Goal: Information Seeking & Learning: Learn about a topic

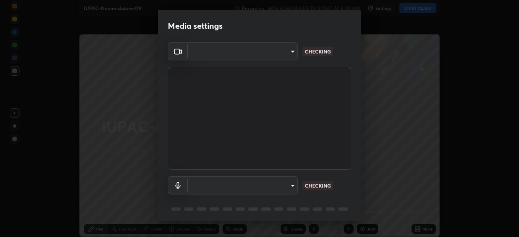
type input "b6af096e43d678f17129564aa7cb6b622be60cc0ec841d7c3dfe70354d629217"
type input "3705b8a483251791021c635b9865e5129130381cda71545e7a859848c8cd69c0"
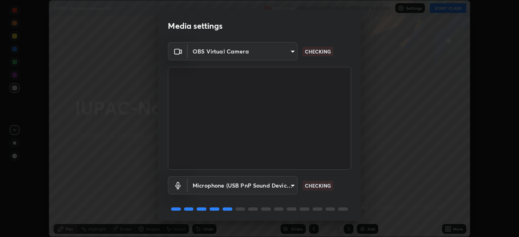
scroll to position [29, 0]
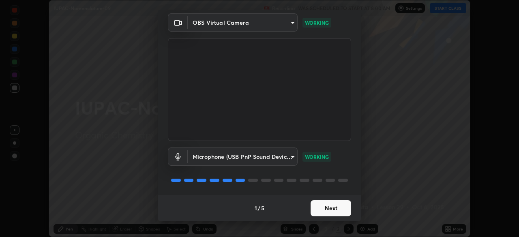
click at [327, 207] on button "Next" at bounding box center [331, 208] width 41 height 16
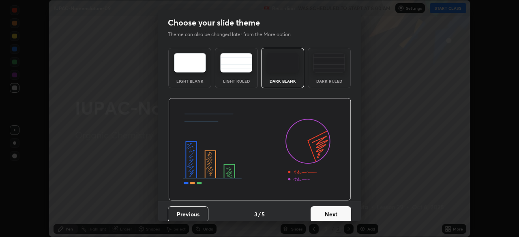
click at [328, 209] on button "Next" at bounding box center [331, 215] width 41 height 16
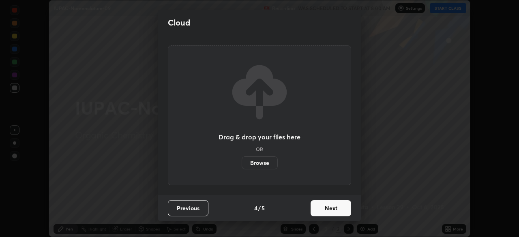
click at [329, 213] on button "Next" at bounding box center [331, 208] width 41 height 16
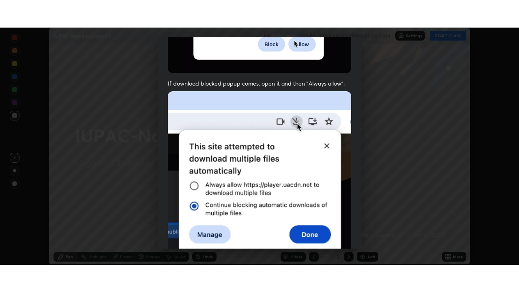
scroll to position [194, 0]
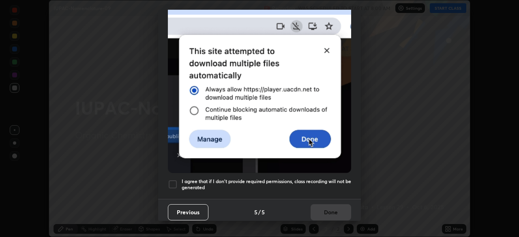
click at [178, 180] on div "I agree that if I don't provide required permissions, class recording will not …" at bounding box center [259, 185] width 183 height 10
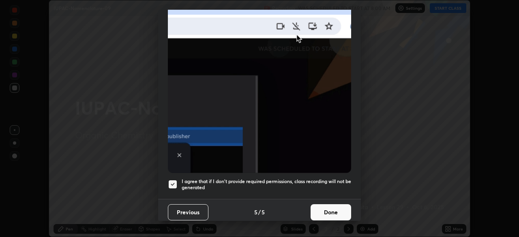
click at [347, 209] on button "Done" at bounding box center [331, 213] width 41 height 16
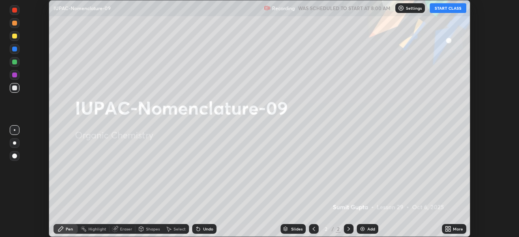
click at [456, 9] on button "START CLASS" at bounding box center [448, 8] width 37 height 10
click at [452, 229] on div "More" at bounding box center [454, 229] width 24 height 10
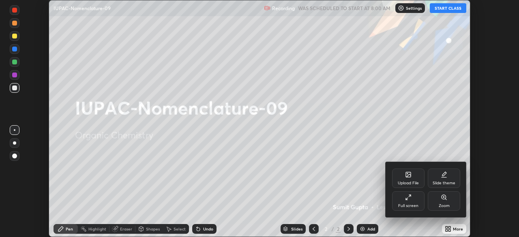
click at [430, 193] on div "Zoom" at bounding box center [444, 201] width 32 height 19
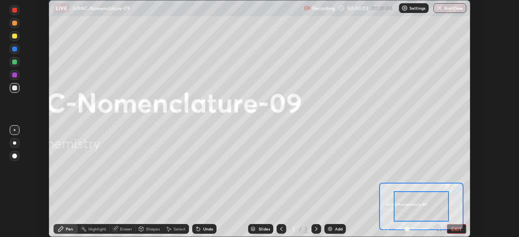
click at [388, 228] on div at bounding box center [412, 229] width 60 height 10
click at [456, 230] on button "EXIT" at bounding box center [456, 229] width 19 height 10
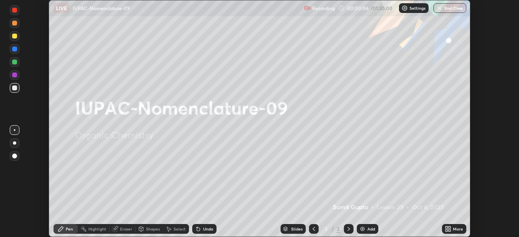
click at [450, 230] on icon at bounding box center [450, 231] width 2 height 2
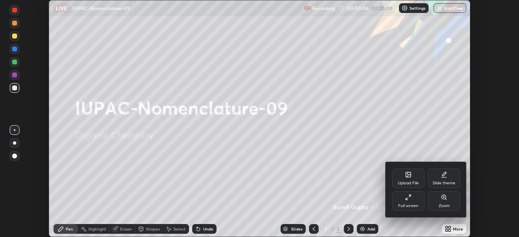
click at [415, 206] on div "Full screen" at bounding box center [408, 206] width 20 height 4
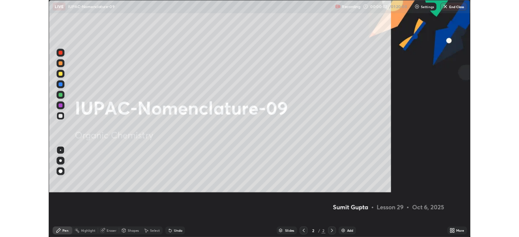
scroll to position [292, 519]
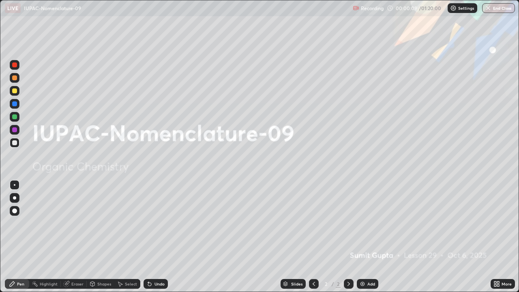
click at [366, 237] on div "Add" at bounding box center [368, 284] width 22 height 10
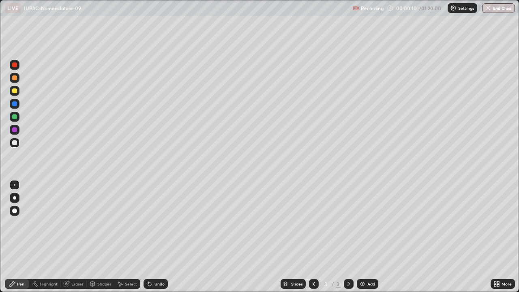
click at [15, 198] on div at bounding box center [14, 197] width 3 height 3
click at [19, 93] on div at bounding box center [15, 91] width 10 height 10
click at [11, 194] on div at bounding box center [15, 198] width 10 height 10
click at [18, 91] on div at bounding box center [15, 91] width 10 height 10
click at [13, 90] on div at bounding box center [14, 90] width 5 height 5
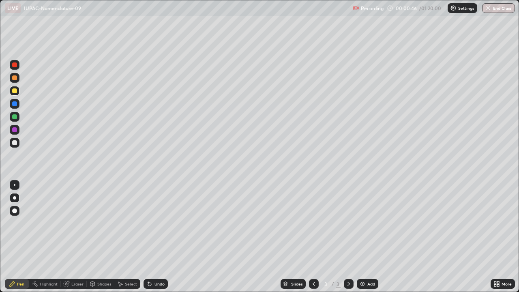
click at [149, 237] on icon at bounding box center [149, 284] width 3 height 3
click at [154, 237] on div "Undo" at bounding box center [156, 284] width 24 height 10
click at [157, 237] on div "Undo" at bounding box center [156, 284] width 24 height 10
click at [15, 143] on div at bounding box center [14, 142] width 5 height 5
click at [15, 128] on div at bounding box center [14, 129] width 5 height 5
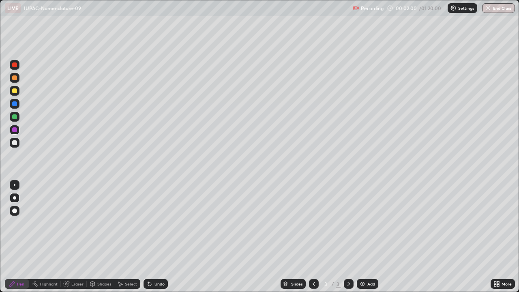
click at [15, 144] on div at bounding box center [14, 142] width 5 height 5
click at [153, 237] on div "Undo" at bounding box center [156, 284] width 24 height 10
click at [149, 237] on icon at bounding box center [149, 284] width 3 height 3
click at [152, 237] on div "Undo" at bounding box center [156, 284] width 24 height 10
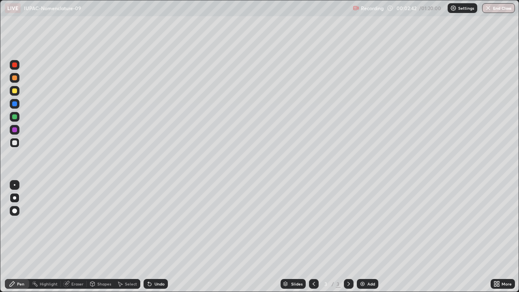
click at [15, 130] on div at bounding box center [14, 129] width 5 height 5
click at [151, 237] on icon at bounding box center [149, 284] width 6 height 6
click at [153, 237] on div "Undo" at bounding box center [156, 284] width 24 height 10
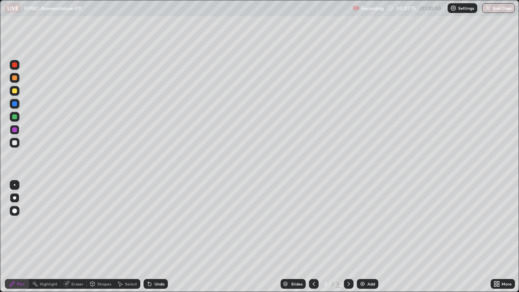
click at [368, 237] on div "Add" at bounding box center [368, 284] width 22 height 10
click at [14, 91] on div at bounding box center [14, 90] width 5 height 5
click at [152, 237] on div "Undo" at bounding box center [156, 284] width 24 height 10
click at [149, 237] on icon at bounding box center [149, 284] width 3 height 3
click at [15, 143] on div at bounding box center [14, 142] width 5 height 5
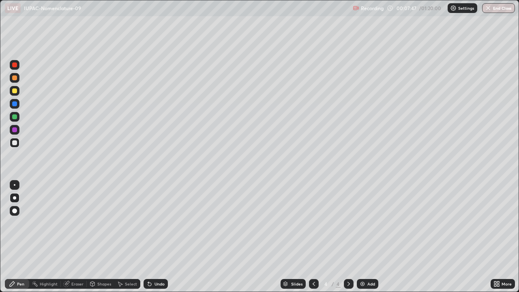
click at [155, 237] on div "Undo" at bounding box center [160, 284] width 10 height 4
click at [11, 91] on div at bounding box center [15, 91] width 10 height 10
click at [15, 117] on div at bounding box center [14, 116] width 5 height 5
click at [152, 237] on div "Undo" at bounding box center [156, 284] width 24 height 10
click at [15, 142] on div at bounding box center [14, 142] width 5 height 5
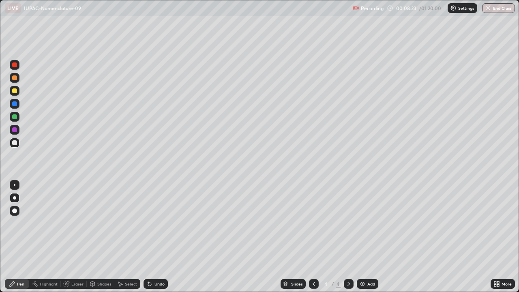
click at [17, 130] on div at bounding box center [14, 129] width 5 height 5
click at [15, 104] on div at bounding box center [14, 103] width 5 height 5
click at [18, 115] on div at bounding box center [15, 117] width 10 height 10
click at [14, 90] on div at bounding box center [14, 90] width 5 height 5
click at [156, 237] on div "Undo" at bounding box center [160, 284] width 10 height 4
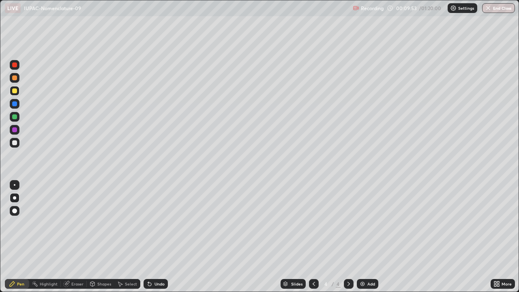
click at [155, 237] on div "Undo" at bounding box center [160, 284] width 10 height 4
click at [158, 237] on div "Undo" at bounding box center [160, 284] width 10 height 4
click at [155, 237] on div "Undo" at bounding box center [156, 284] width 24 height 10
click at [153, 237] on div "Undo" at bounding box center [156, 284] width 24 height 10
click at [362, 237] on img at bounding box center [363, 284] width 6 height 6
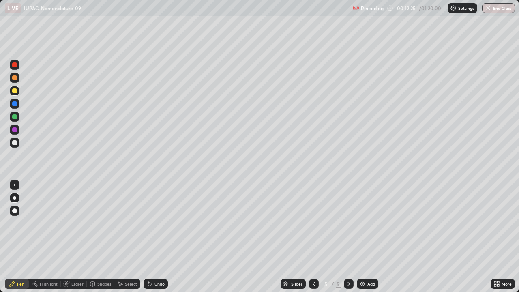
click at [13, 90] on div at bounding box center [14, 90] width 5 height 5
click at [15, 144] on div at bounding box center [14, 142] width 5 height 5
click at [153, 237] on div "Undo" at bounding box center [156, 284] width 24 height 10
click at [13, 90] on div at bounding box center [14, 90] width 5 height 5
click at [152, 237] on icon at bounding box center [149, 284] width 6 height 6
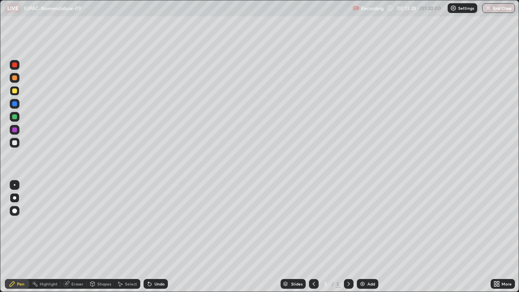
click at [14, 144] on div at bounding box center [14, 142] width 5 height 5
click at [16, 90] on div at bounding box center [14, 90] width 5 height 5
click at [18, 141] on div at bounding box center [15, 143] width 10 height 10
click at [17, 129] on div at bounding box center [14, 129] width 5 height 5
click at [15, 92] on div at bounding box center [14, 90] width 5 height 5
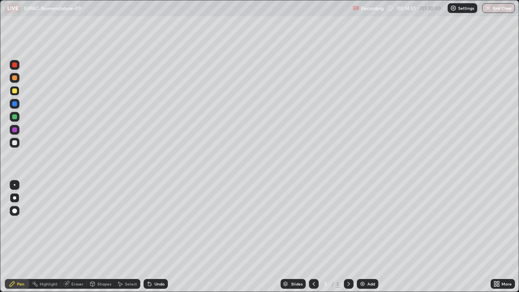
click at [154, 237] on div "Undo" at bounding box center [154, 284] width 28 height 16
click at [15, 144] on div at bounding box center [14, 142] width 5 height 5
click at [16, 92] on div at bounding box center [14, 90] width 5 height 5
click at [13, 146] on div at bounding box center [15, 143] width 10 height 10
click at [17, 132] on div at bounding box center [15, 130] width 10 height 10
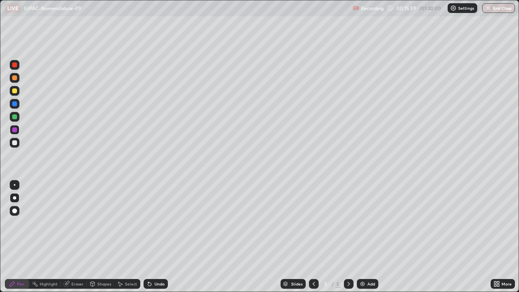
click at [153, 237] on div "Undo" at bounding box center [156, 284] width 24 height 10
click at [12, 144] on div at bounding box center [14, 142] width 5 height 5
click at [13, 88] on div at bounding box center [14, 90] width 5 height 5
click at [363, 237] on img at bounding box center [363, 284] width 6 height 6
click at [13, 90] on div at bounding box center [14, 90] width 5 height 5
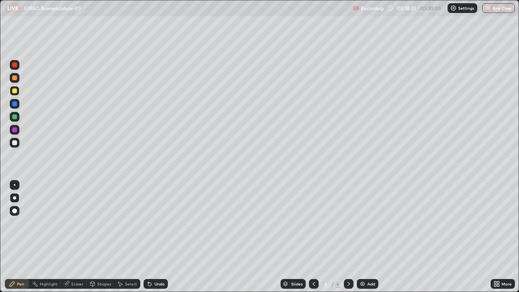
click at [18, 143] on div at bounding box center [15, 143] width 10 height 10
click at [15, 91] on div at bounding box center [14, 90] width 5 height 5
click at [14, 143] on div at bounding box center [14, 142] width 5 height 5
click at [72, 237] on div "Eraser" at bounding box center [77, 284] width 12 height 4
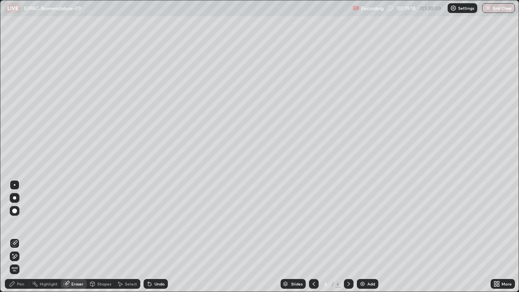
click at [19, 237] on div "Pen" at bounding box center [20, 284] width 7 height 4
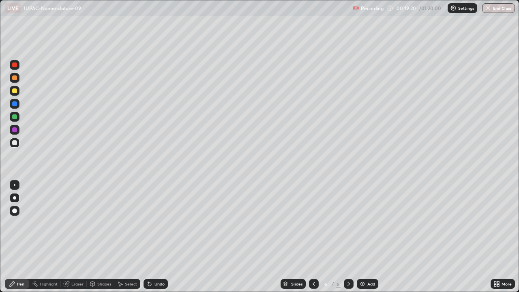
click at [14, 90] on div at bounding box center [14, 90] width 5 height 5
click at [15, 237] on icon at bounding box center [12, 284] width 6 height 6
click at [16, 142] on div at bounding box center [14, 142] width 5 height 5
click at [17, 92] on div at bounding box center [15, 91] width 10 height 10
click at [15, 142] on div at bounding box center [14, 142] width 5 height 5
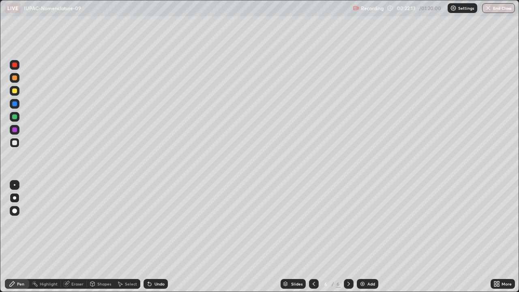
click at [370, 237] on div "Add" at bounding box center [368, 284] width 22 height 10
click at [16, 89] on div at bounding box center [14, 90] width 5 height 5
click at [18, 117] on div at bounding box center [15, 117] width 10 height 10
click at [15, 91] on div at bounding box center [14, 90] width 5 height 5
click at [13, 118] on div at bounding box center [14, 116] width 5 height 5
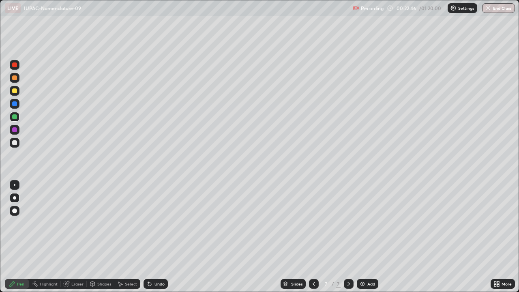
click at [153, 237] on div "Undo" at bounding box center [156, 284] width 24 height 10
click at [10, 126] on div at bounding box center [15, 129] width 10 height 13
click at [11, 127] on div at bounding box center [15, 130] width 10 height 10
click at [13, 131] on div at bounding box center [14, 129] width 5 height 5
click at [15, 115] on div at bounding box center [14, 116] width 5 height 5
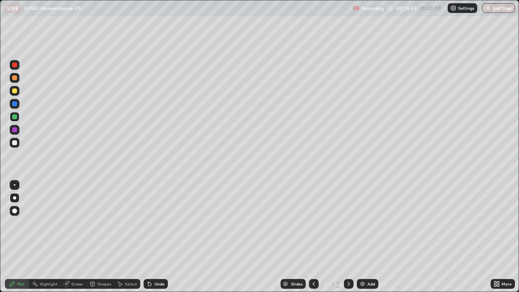
click at [12, 140] on div at bounding box center [15, 143] width 10 height 10
click at [16, 130] on div at bounding box center [14, 129] width 5 height 5
click at [14, 140] on div at bounding box center [14, 142] width 5 height 5
click at [16, 130] on div at bounding box center [14, 129] width 5 height 5
click at [151, 237] on icon at bounding box center [149, 284] width 6 height 6
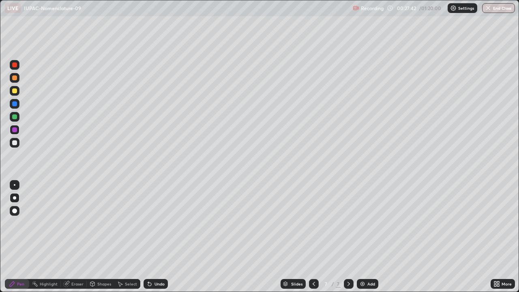
click at [149, 237] on icon at bounding box center [149, 284] width 3 height 3
click at [118, 237] on icon at bounding box center [120, 284] width 6 height 6
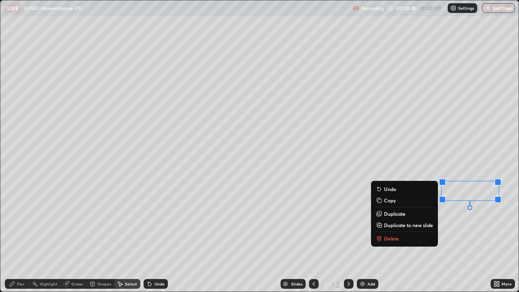
click at [481, 223] on div "0 ° Undo Copy Duplicate Duplicate to new slide Delete" at bounding box center [259, 145] width 519 height 291
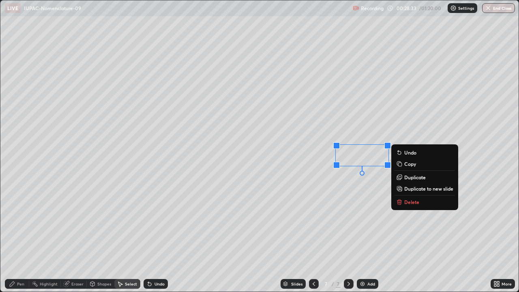
click at [291, 170] on div "0 ° Undo Copy Duplicate Duplicate to new slide Delete" at bounding box center [259, 145] width 519 height 291
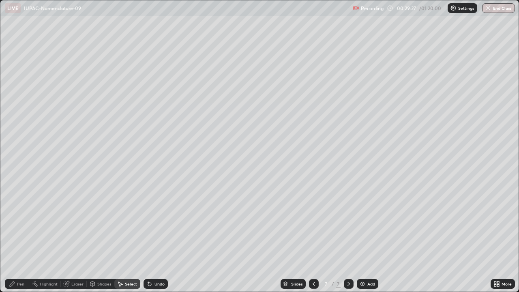
click at [364, 237] on img at bounding box center [363, 284] width 6 height 6
click at [23, 237] on div "Pen" at bounding box center [20, 284] width 7 height 4
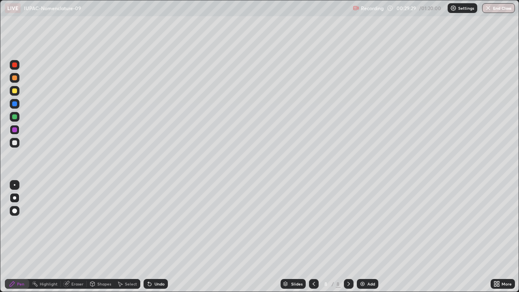
click at [15, 79] on div at bounding box center [14, 77] width 5 height 5
click at [17, 144] on div at bounding box center [14, 142] width 5 height 5
click at [19, 118] on div at bounding box center [15, 117] width 10 height 10
click at [15, 143] on div at bounding box center [14, 142] width 5 height 5
click at [15, 140] on div at bounding box center [14, 142] width 5 height 5
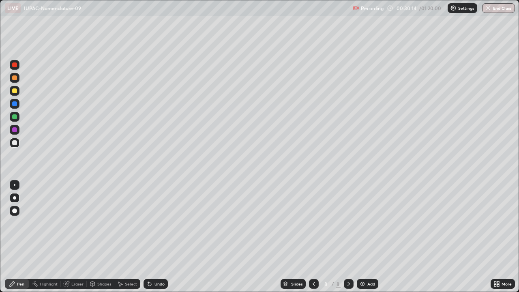
click at [13, 128] on div at bounding box center [14, 129] width 5 height 5
click at [13, 118] on div at bounding box center [14, 116] width 5 height 5
click at [15, 143] on div at bounding box center [14, 142] width 5 height 5
click at [17, 117] on div at bounding box center [15, 117] width 10 height 10
click at [14, 143] on div at bounding box center [14, 142] width 5 height 5
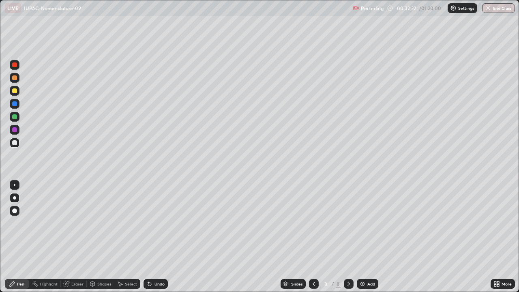
click at [155, 237] on div "Undo" at bounding box center [156, 284] width 24 height 10
click at [157, 237] on div "Undo" at bounding box center [160, 284] width 10 height 4
click at [15, 90] on div at bounding box center [14, 90] width 5 height 5
click at [151, 237] on div "Undo" at bounding box center [156, 284] width 24 height 10
click at [155, 237] on div "Undo" at bounding box center [160, 284] width 10 height 4
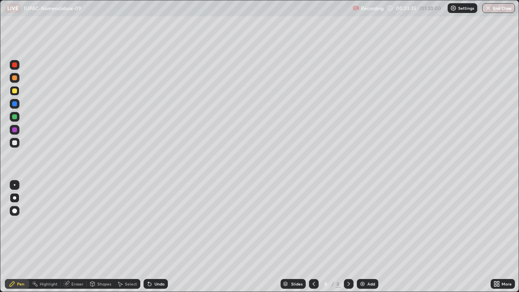
click at [369, 237] on div "Add" at bounding box center [368, 284] width 22 height 10
click at [16, 91] on div at bounding box center [14, 90] width 5 height 5
click at [17, 141] on div at bounding box center [14, 142] width 5 height 5
click at [313, 237] on icon at bounding box center [314, 284] width 6 height 6
click at [347, 237] on icon at bounding box center [349, 284] width 6 height 6
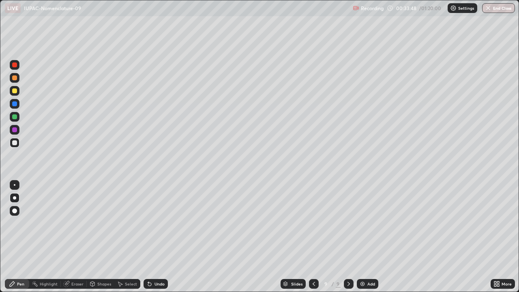
click at [15, 91] on div at bounding box center [14, 90] width 5 height 5
click at [14, 130] on div at bounding box center [14, 129] width 5 height 5
click at [13, 140] on div at bounding box center [14, 142] width 5 height 5
click at [17, 143] on div at bounding box center [15, 143] width 10 height 10
click at [15, 91] on div at bounding box center [14, 90] width 5 height 5
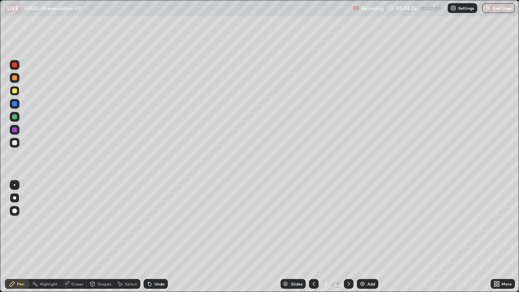
click at [18, 105] on div at bounding box center [15, 104] width 10 height 10
click at [14, 118] on div at bounding box center [14, 116] width 5 height 5
click at [14, 129] on div at bounding box center [14, 129] width 5 height 5
click at [15, 143] on div at bounding box center [14, 142] width 5 height 5
click at [158, 237] on div "Undo" at bounding box center [156, 284] width 24 height 10
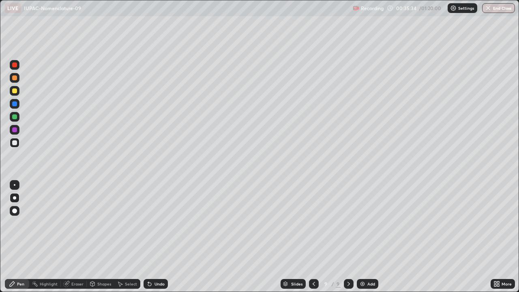
click at [156, 237] on div "Undo" at bounding box center [160, 284] width 10 height 4
click at [19, 92] on div at bounding box center [15, 91] width 10 height 10
click at [14, 144] on div at bounding box center [14, 142] width 5 height 5
click at [16, 116] on div at bounding box center [14, 116] width 5 height 5
click at [368, 237] on div "Add" at bounding box center [372, 284] width 8 height 4
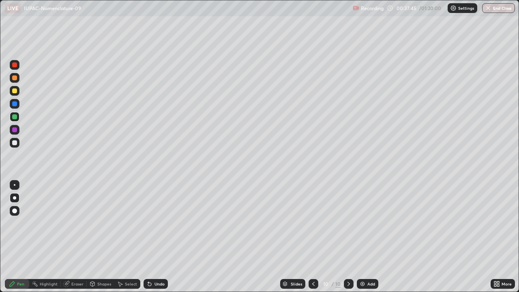
click at [16, 118] on div at bounding box center [14, 116] width 5 height 5
click at [17, 88] on div at bounding box center [15, 91] width 10 height 10
click at [154, 237] on div "Undo" at bounding box center [156, 284] width 24 height 10
click at [17, 144] on div at bounding box center [14, 142] width 5 height 5
click at [13, 106] on div at bounding box center [14, 103] width 5 height 5
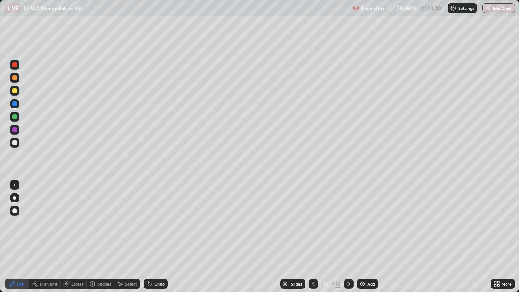
click at [15, 131] on div at bounding box center [14, 129] width 5 height 5
click at [16, 146] on div at bounding box center [15, 143] width 10 height 10
click at [15, 142] on div at bounding box center [14, 142] width 5 height 5
click at [15, 118] on div at bounding box center [14, 116] width 5 height 5
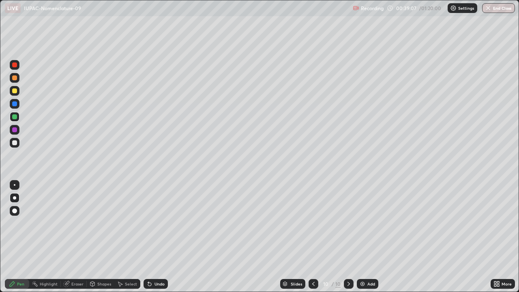
click at [13, 139] on div at bounding box center [15, 143] width 10 height 10
click at [16, 91] on div at bounding box center [14, 90] width 5 height 5
click at [14, 130] on div at bounding box center [14, 129] width 5 height 5
click at [12, 133] on div at bounding box center [15, 130] width 10 height 10
click at [11, 116] on div at bounding box center [15, 117] width 10 height 10
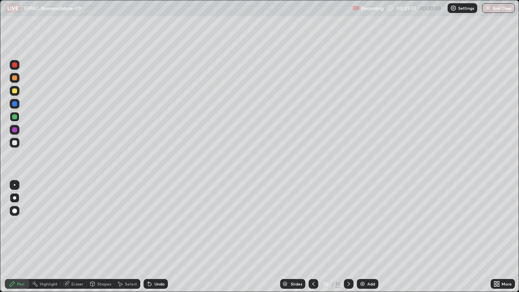
click at [15, 143] on div at bounding box center [14, 142] width 5 height 5
click at [313, 237] on icon at bounding box center [313, 284] width 6 height 6
click at [310, 237] on div at bounding box center [314, 284] width 10 height 10
click at [349, 237] on icon at bounding box center [349, 284] width 6 height 6
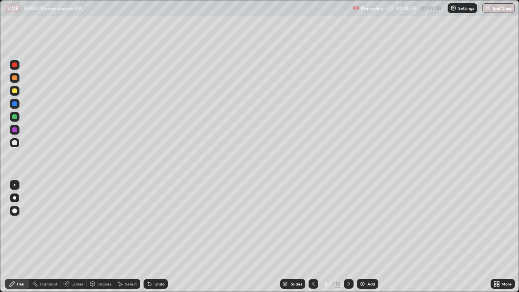
click at [349, 237] on icon at bounding box center [349, 284] width 6 height 6
click at [348, 237] on div at bounding box center [349, 284] width 10 height 10
click at [149, 237] on div "Undo" at bounding box center [156, 284] width 24 height 10
click at [152, 237] on div "Undo" at bounding box center [156, 284] width 24 height 10
click at [14, 146] on div at bounding box center [15, 143] width 10 height 10
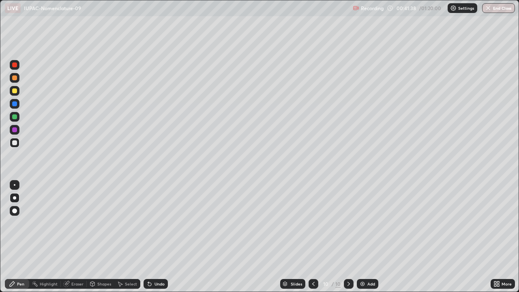
click at [149, 237] on icon at bounding box center [149, 284] width 3 height 3
click at [14, 88] on div at bounding box center [15, 91] width 10 height 10
click at [14, 143] on div at bounding box center [14, 142] width 5 height 5
click at [363, 237] on img at bounding box center [363, 284] width 6 height 6
click at [18, 93] on div at bounding box center [15, 91] width 10 height 10
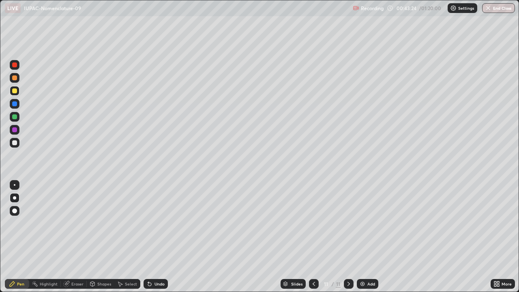
click at [15, 144] on div at bounding box center [14, 142] width 5 height 5
click at [14, 129] on div at bounding box center [14, 129] width 5 height 5
click at [15, 115] on div at bounding box center [14, 116] width 5 height 5
click at [14, 143] on div at bounding box center [14, 142] width 5 height 5
click at [153, 237] on div "Undo" at bounding box center [156, 284] width 24 height 10
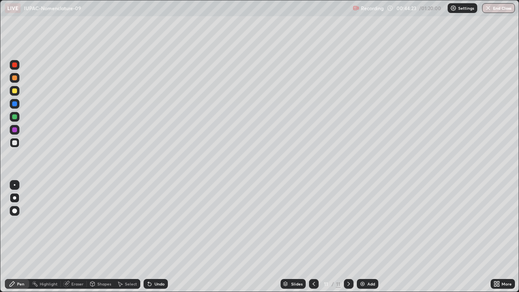
click at [155, 237] on div "Undo" at bounding box center [160, 284] width 10 height 4
click at [15, 90] on div at bounding box center [14, 90] width 5 height 5
click at [14, 143] on div at bounding box center [14, 142] width 5 height 5
click at [13, 116] on div at bounding box center [14, 116] width 5 height 5
click at [14, 130] on div at bounding box center [14, 129] width 5 height 5
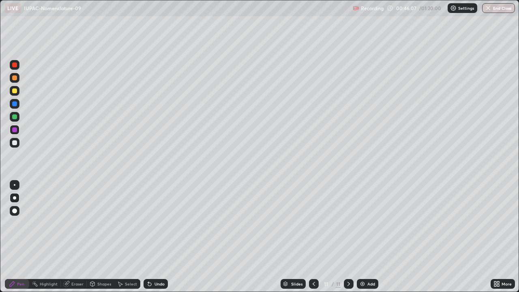
click at [16, 141] on div at bounding box center [14, 142] width 5 height 5
click at [15, 100] on div at bounding box center [15, 104] width 10 height 10
click at [15, 90] on div at bounding box center [14, 90] width 5 height 5
click at [368, 237] on div "Add" at bounding box center [372, 284] width 8 height 4
click at [18, 88] on div at bounding box center [15, 91] width 10 height 10
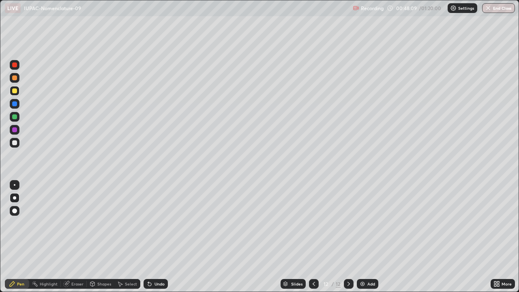
click at [15, 143] on div at bounding box center [14, 142] width 5 height 5
click at [17, 90] on div at bounding box center [14, 90] width 5 height 5
click at [15, 143] on div at bounding box center [14, 142] width 5 height 5
click at [15, 105] on div at bounding box center [14, 103] width 5 height 5
click at [15, 146] on div at bounding box center [15, 143] width 10 height 10
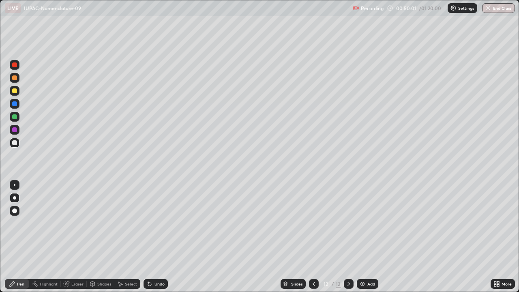
click at [15, 103] on div at bounding box center [14, 103] width 5 height 5
click at [16, 139] on div at bounding box center [15, 143] width 10 height 10
click at [15, 141] on div at bounding box center [14, 142] width 5 height 5
click at [14, 90] on div at bounding box center [14, 90] width 5 height 5
click at [11, 118] on div at bounding box center [15, 117] width 10 height 10
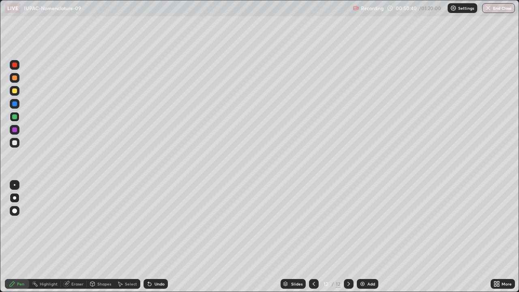
click at [15, 131] on div at bounding box center [14, 129] width 5 height 5
click at [15, 116] on div at bounding box center [14, 116] width 5 height 5
click at [15, 147] on div at bounding box center [15, 143] width 10 height 10
click at [366, 237] on div "Add" at bounding box center [368, 284] width 22 height 10
click at [16, 90] on div at bounding box center [14, 90] width 5 height 5
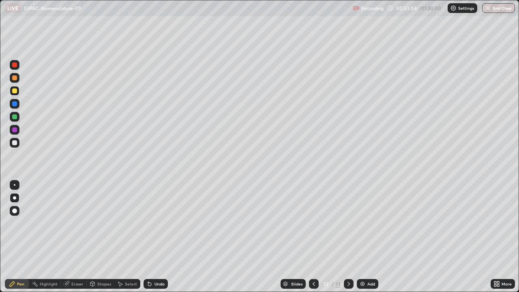
click at [16, 140] on div at bounding box center [15, 143] width 10 height 10
click at [11, 132] on div at bounding box center [15, 130] width 10 height 10
click at [157, 237] on div "Undo" at bounding box center [160, 284] width 10 height 4
click at [15, 144] on div at bounding box center [14, 142] width 5 height 5
click at [95, 237] on icon at bounding box center [92, 284] width 6 height 6
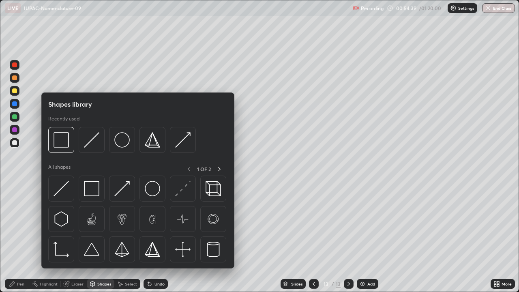
click at [121, 237] on icon at bounding box center [120, 284] width 4 height 5
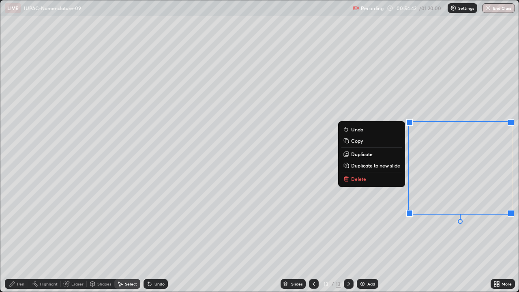
click at [359, 179] on p "Delete" at bounding box center [358, 179] width 15 height 6
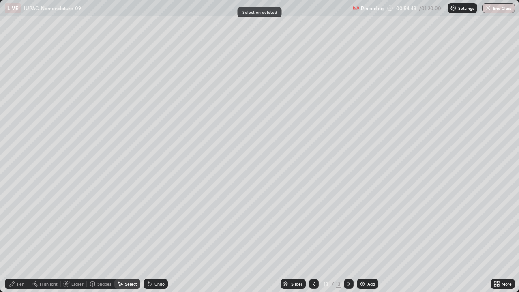
click at [17, 237] on div "Pen" at bounding box center [20, 284] width 7 height 4
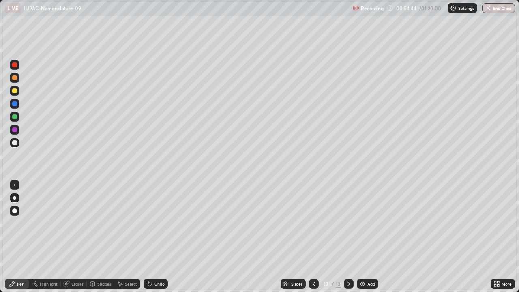
click at [16, 90] on div at bounding box center [14, 90] width 5 height 5
click at [14, 142] on div at bounding box center [14, 142] width 5 height 5
click at [67, 237] on icon at bounding box center [67, 283] width 4 height 4
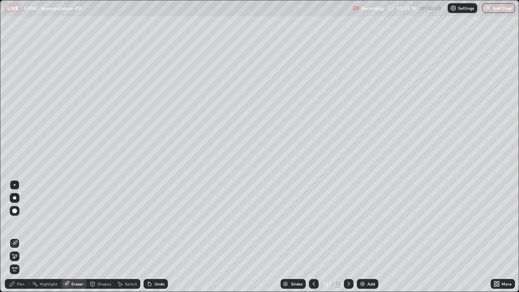
click at [11, 237] on icon at bounding box center [12, 284] width 5 height 5
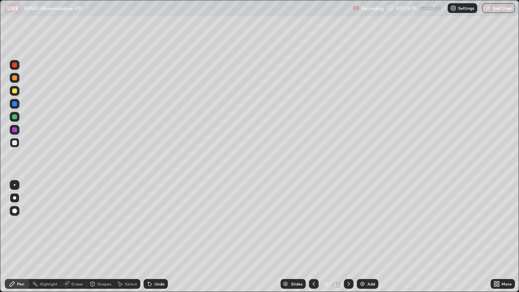
click at [14, 93] on div at bounding box center [14, 90] width 5 height 5
click at [16, 144] on div at bounding box center [14, 142] width 5 height 5
click at [15, 104] on div at bounding box center [14, 103] width 5 height 5
click at [70, 237] on div "Eraser" at bounding box center [74, 284] width 26 height 10
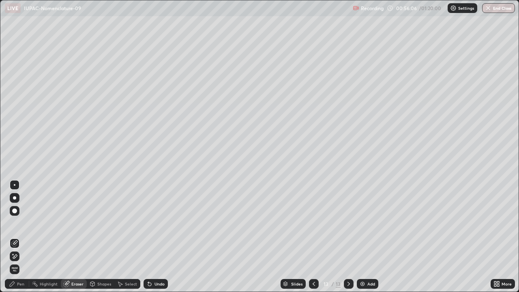
click at [18, 237] on div "Pen" at bounding box center [20, 284] width 7 height 4
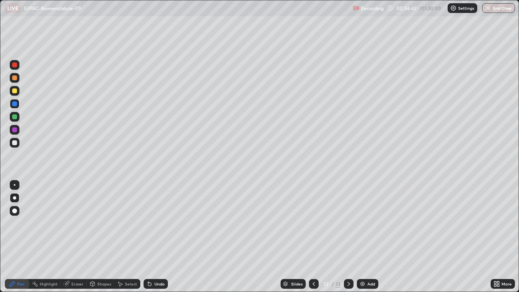
click at [11, 144] on div at bounding box center [15, 143] width 10 height 10
click at [13, 93] on div at bounding box center [14, 90] width 5 height 5
click at [16, 142] on div at bounding box center [14, 142] width 5 height 5
click at [13, 87] on div at bounding box center [15, 91] width 10 height 10
click at [11, 128] on div at bounding box center [15, 130] width 10 height 10
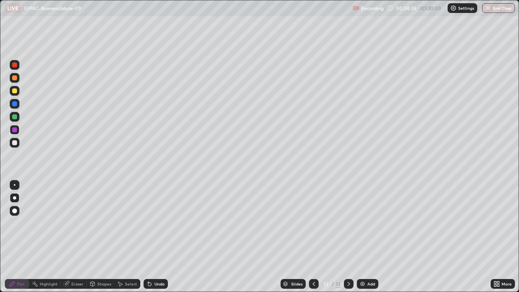
click at [368, 237] on div "Add" at bounding box center [372, 284] width 8 height 4
click at [13, 93] on div at bounding box center [14, 90] width 5 height 5
click at [13, 144] on div at bounding box center [14, 142] width 5 height 5
click at [14, 78] on div at bounding box center [14, 77] width 5 height 5
click at [15, 145] on div at bounding box center [14, 142] width 5 height 5
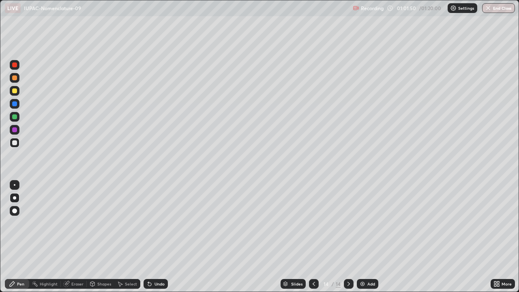
click at [12, 114] on div at bounding box center [15, 117] width 10 height 10
click at [158, 237] on div "Undo" at bounding box center [156, 284] width 24 height 10
click at [157, 237] on div "Undo" at bounding box center [160, 284] width 10 height 4
click at [161, 237] on div "Undo" at bounding box center [156, 284] width 24 height 10
click at [162, 237] on div "Undo" at bounding box center [156, 284] width 24 height 10
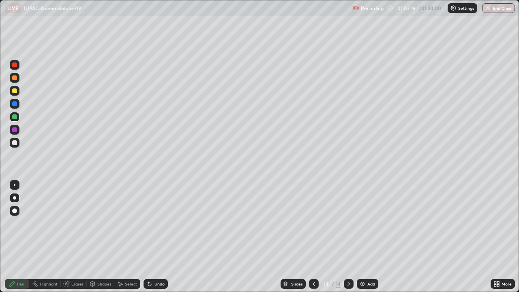
click at [162, 237] on div "Undo" at bounding box center [156, 284] width 24 height 10
click at [161, 237] on div "Undo" at bounding box center [156, 284] width 24 height 10
click at [362, 237] on img at bounding box center [363, 284] width 6 height 6
click at [17, 91] on div at bounding box center [14, 90] width 5 height 5
click at [15, 145] on div at bounding box center [14, 142] width 5 height 5
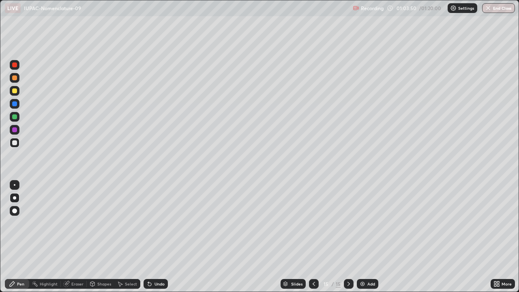
click at [15, 144] on div at bounding box center [14, 142] width 5 height 5
click at [13, 118] on div at bounding box center [14, 116] width 5 height 5
click at [13, 116] on div at bounding box center [14, 116] width 5 height 5
click at [151, 237] on div "Undo" at bounding box center [156, 284] width 24 height 10
click at [152, 237] on icon at bounding box center [149, 284] width 6 height 6
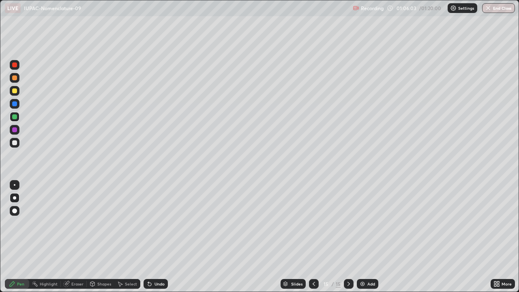
click at [362, 237] on img at bounding box center [363, 284] width 6 height 6
click at [14, 91] on div at bounding box center [14, 90] width 5 height 5
click at [15, 143] on div at bounding box center [14, 142] width 5 height 5
click at [14, 90] on div at bounding box center [14, 90] width 5 height 5
click at [14, 144] on div at bounding box center [14, 142] width 5 height 5
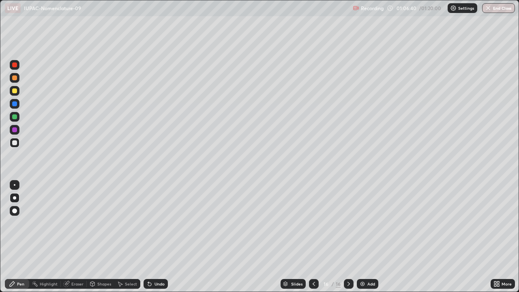
click at [13, 92] on div at bounding box center [14, 90] width 5 height 5
click at [14, 142] on div at bounding box center [14, 142] width 5 height 5
click at [15, 91] on div at bounding box center [14, 90] width 5 height 5
click at [14, 141] on div at bounding box center [14, 142] width 5 height 5
click at [14, 129] on div at bounding box center [14, 129] width 5 height 5
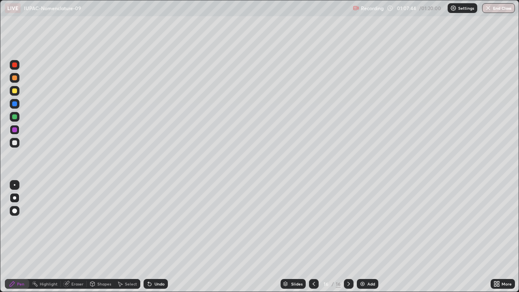
click at [13, 144] on div at bounding box center [14, 142] width 5 height 5
click at [14, 88] on div at bounding box center [14, 90] width 5 height 5
click at [15, 118] on div at bounding box center [14, 116] width 5 height 5
click at [16, 144] on div at bounding box center [14, 142] width 5 height 5
click at [14, 107] on div at bounding box center [15, 104] width 10 height 10
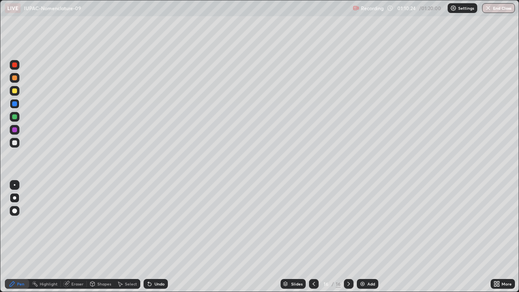
click at [17, 142] on div at bounding box center [15, 143] width 10 height 10
click at [371, 237] on div "Add" at bounding box center [368, 284] width 22 height 10
click at [13, 91] on div at bounding box center [14, 90] width 5 height 5
click at [16, 144] on div at bounding box center [14, 142] width 5 height 5
click at [14, 92] on div at bounding box center [14, 90] width 5 height 5
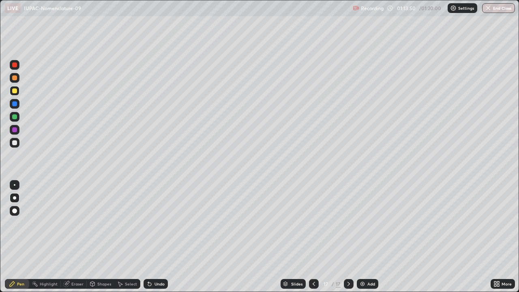
click at [150, 237] on icon at bounding box center [149, 284] width 3 height 3
click at [155, 237] on div "Undo" at bounding box center [160, 284] width 10 height 4
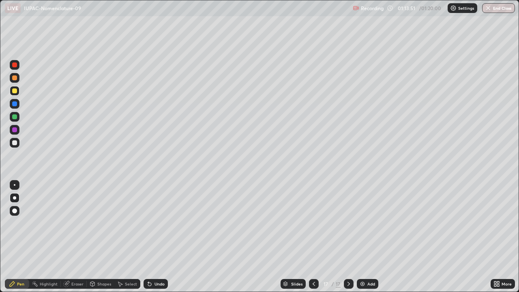
click at [156, 237] on div "Undo" at bounding box center [156, 284] width 24 height 10
click at [496, 8] on button "End Class" at bounding box center [499, 8] width 32 height 10
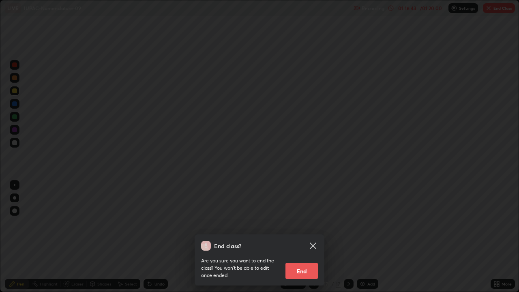
click at [302, 237] on button "End" at bounding box center [302, 271] width 32 height 16
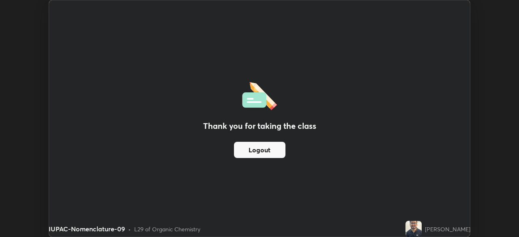
scroll to position [40341, 40059]
